Goal: Transaction & Acquisition: Purchase product/service

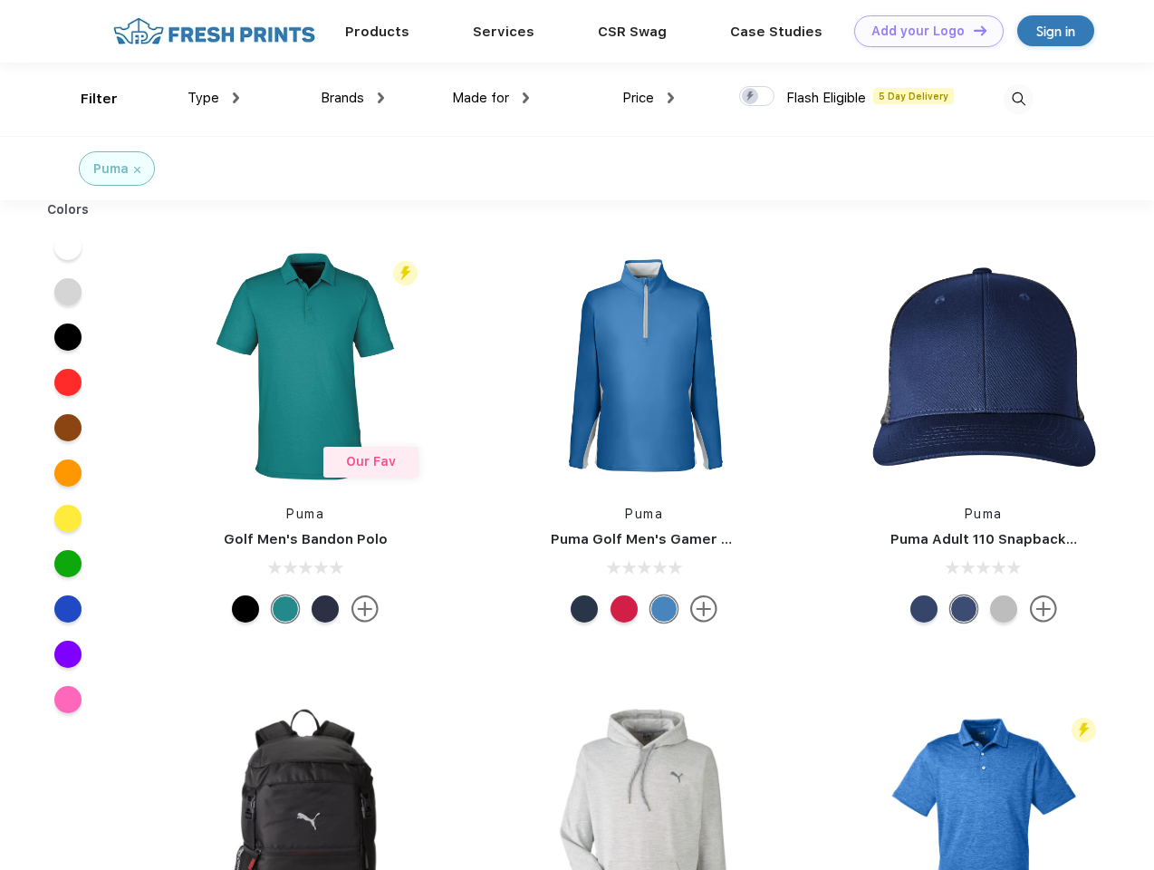
click at [922, 31] on link "Add your Logo Design Tool" at bounding box center [928, 31] width 149 height 32
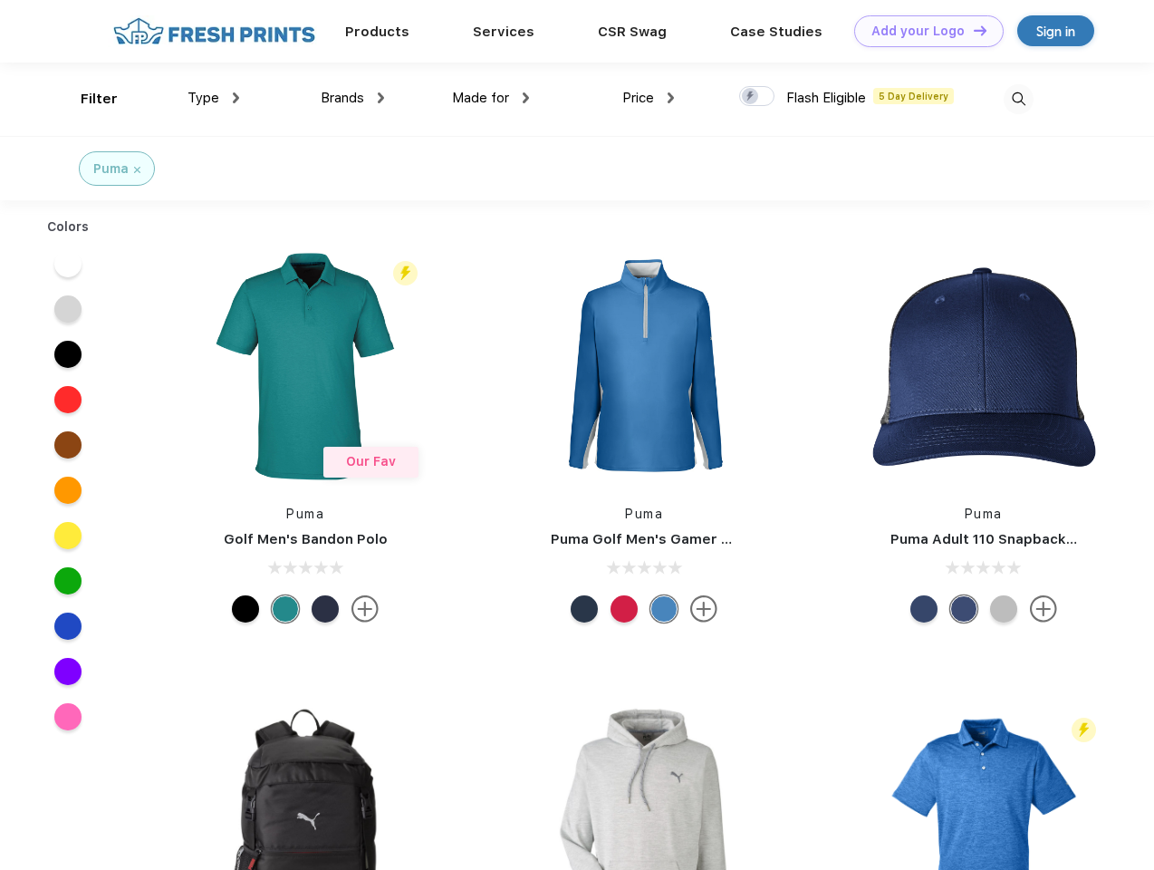
click at [0, 0] on div "Design Tool" at bounding box center [0, 0] width 0 height 0
click at [972, 30] on link "Add your Logo Design Tool" at bounding box center [928, 31] width 149 height 32
click at [87, 99] on div "Filter" at bounding box center [99, 99] width 37 height 21
click at [214, 98] on span "Type" at bounding box center [204, 98] width 32 height 16
click at [352, 98] on span "Brands" at bounding box center [342, 98] width 43 height 16
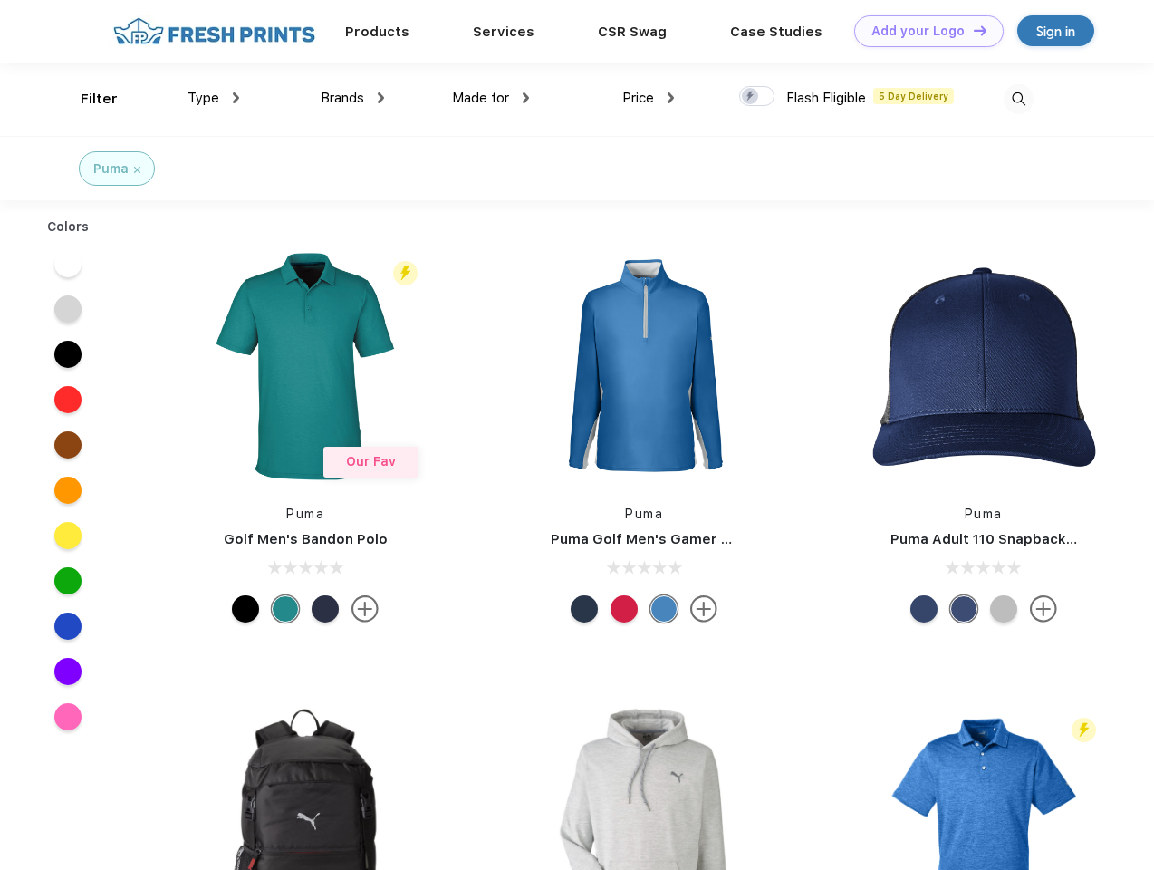
click at [491, 98] on span "Made for" at bounding box center [480, 98] width 57 height 16
click at [649, 98] on span "Price" at bounding box center [638, 98] width 32 height 16
click at [757, 97] on div at bounding box center [756, 96] width 35 height 20
click at [751, 97] on input "checkbox" at bounding box center [745, 91] width 12 height 12
click at [1018, 99] on img at bounding box center [1019, 99] width 30 height 30
